Goal: Task Accomplishment & Management: Use online tool/utility

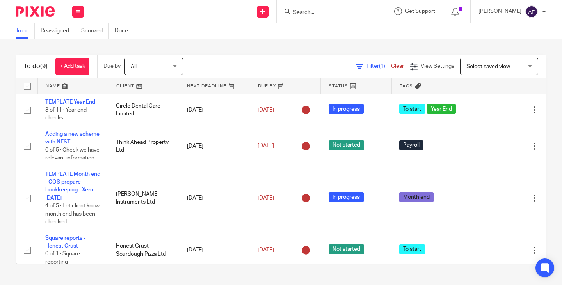
click at [548, 90] on div "To do (9) + Add task Due by All All [DATE] [DATE] This week Next week This mont…" at bounding box center [281, 159] width 562 height 241
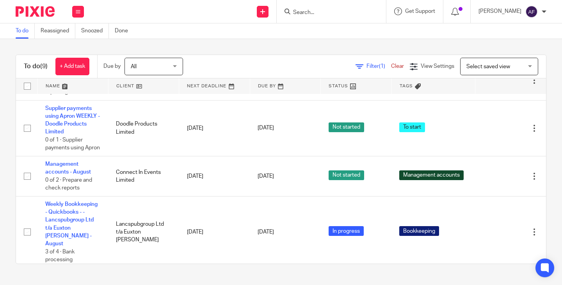
scroll to position [161, 0]
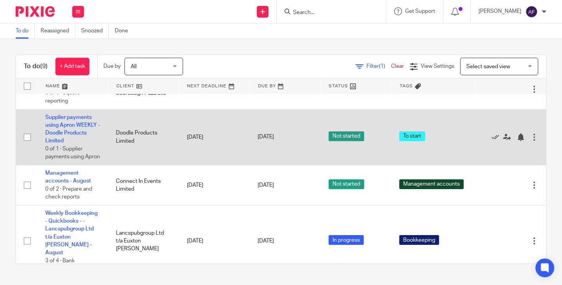
click at [70, 129] on td "Supplier payments using Apron WEEKLY - Doodle Products Limited 0 of 1 · Supplie…" at bounding box center [72, 137] width 71 height 56
click at [69, 131] on link "Supplier payments using Apron WEEKLY - Doodle Products Limited" at bounding box center [72, 129] width 55 height 29
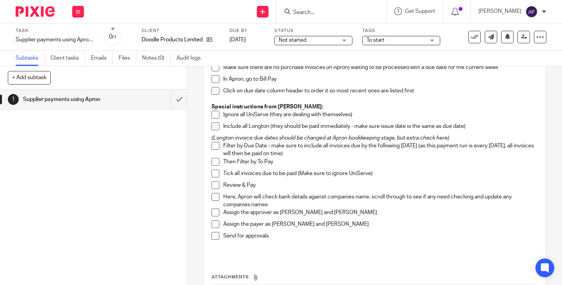
scroll to position [83, 0]
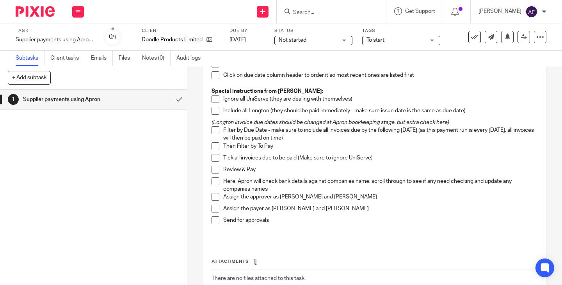
click at [369, 145] on p "Then Filter by To Pay" at bounding box center [380, 146] width 314 height 8
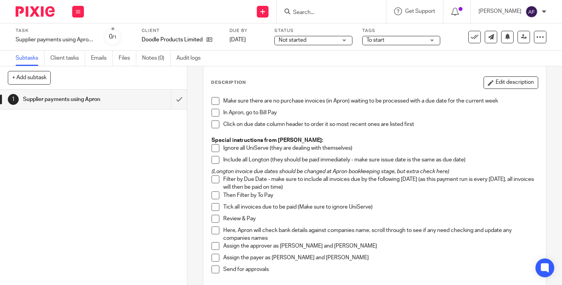
scroll to position [49, 0]
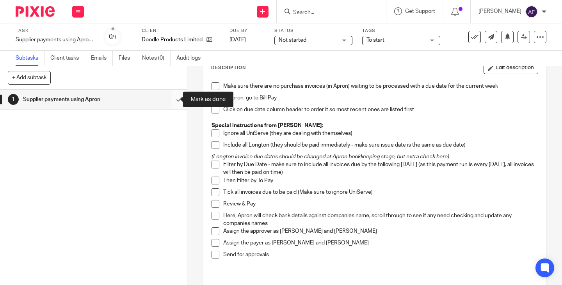
click at [174, 100] on input "submit" at bounding box center [93, 100] width 187 height 20
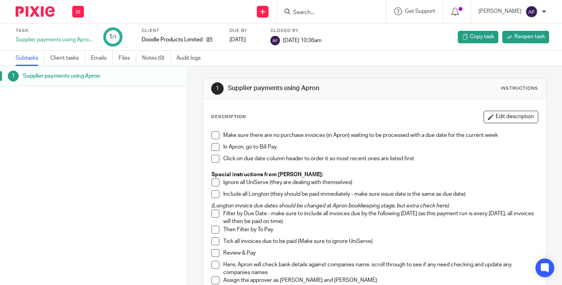
click at [390, 85] on div "1 Supplier payments using Apron Instructions" at bounding box center [374, 88] width 327 height 12
click at [75, 12] on button at bounding box center [78, 12] width 12 height 12
click at [80, 36] on link "Work" at bounding box center [74, 36] width 14 height 5
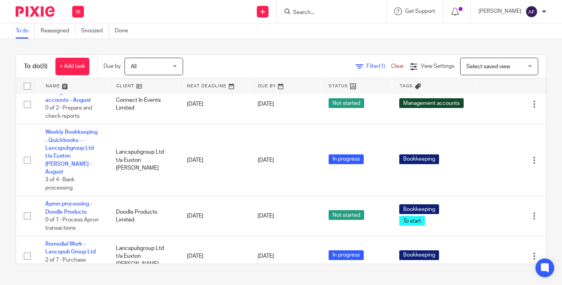
scroll to position [212, 0]
